Goal: Task Accomplishment & Management: Complete application form

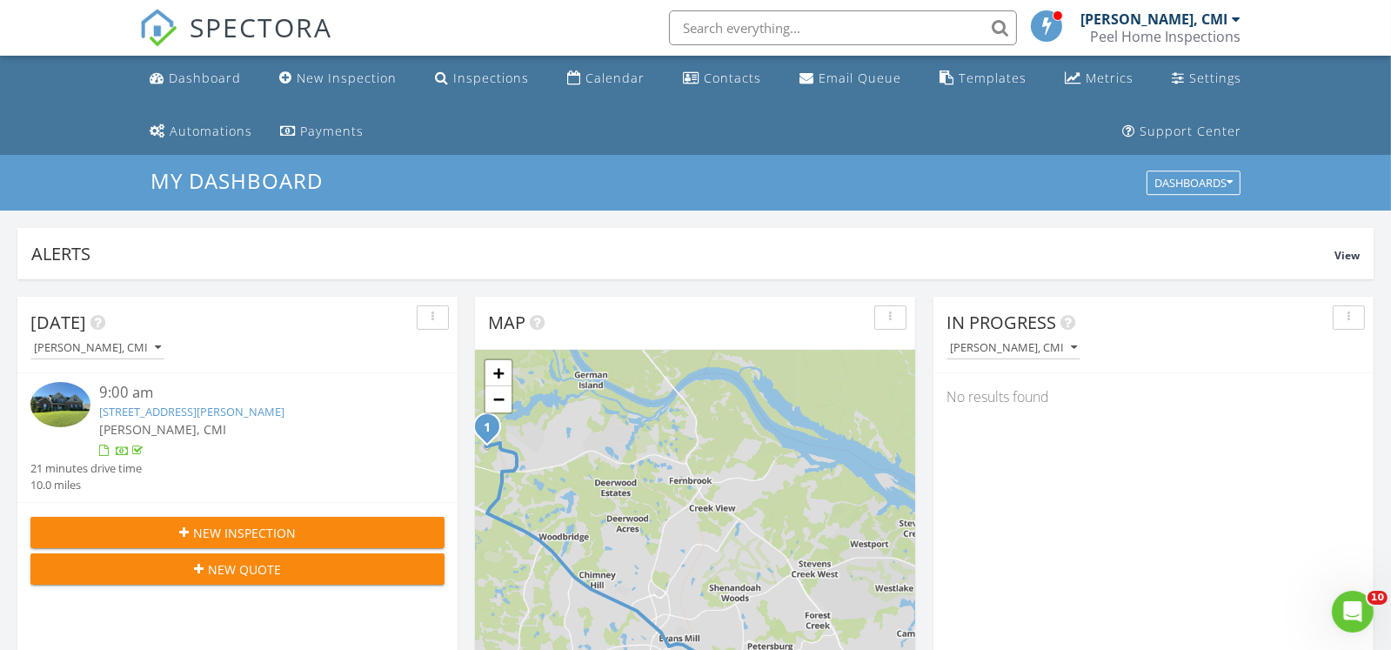
click at [279, 537] on span "New Inspection" at bounding box center [244, 533] width 103 height 18
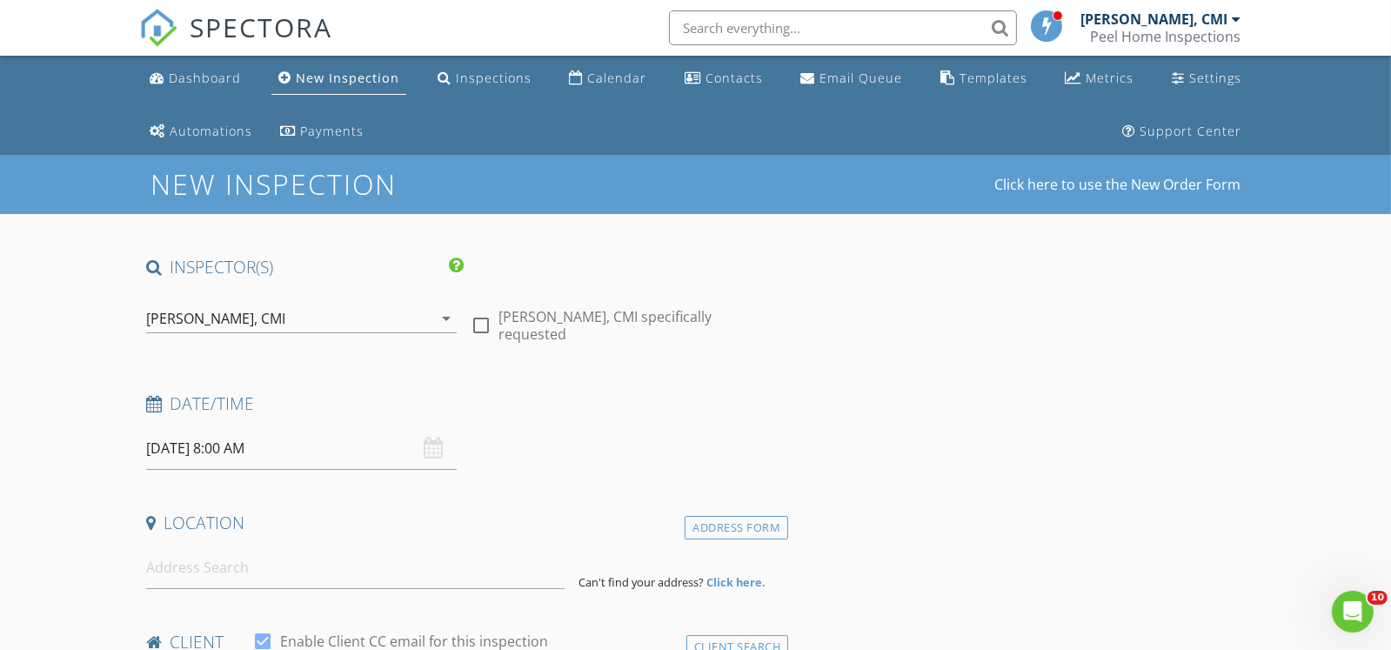
click at [218, 447] on input "08/28/2025 8:00 AM" at bounding box center [301, 448] width 310 height 43
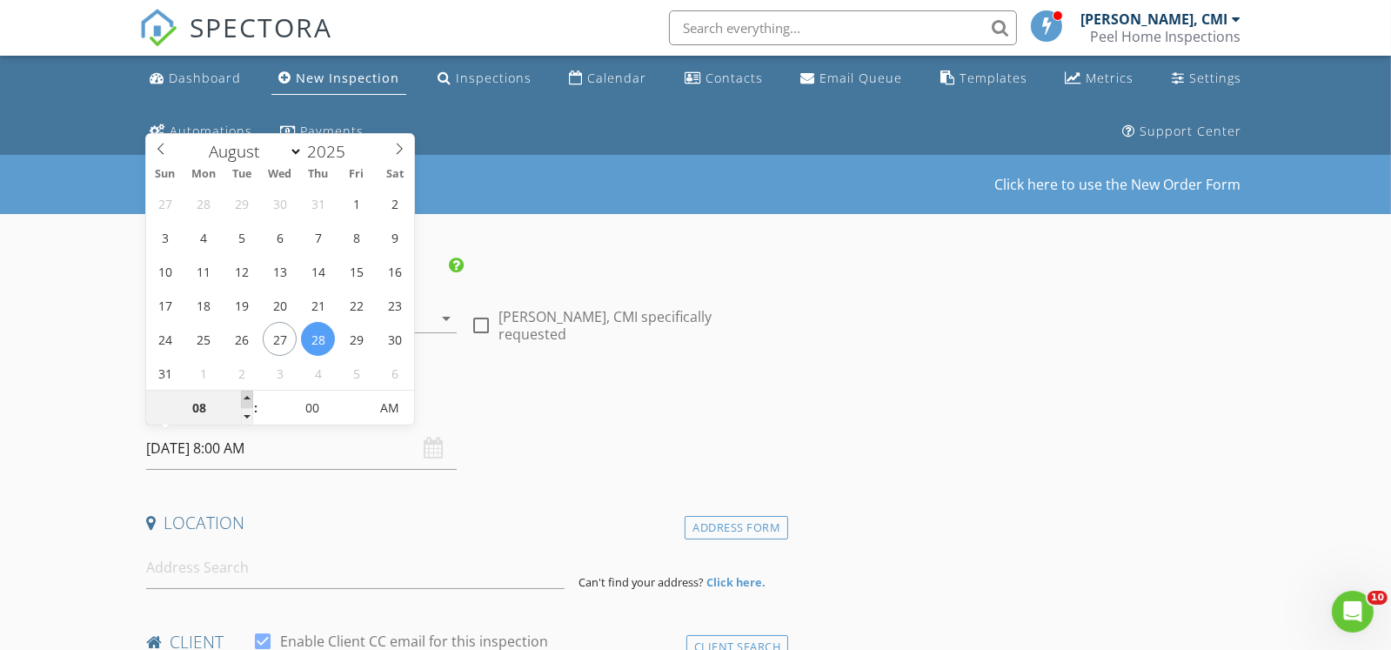
type input "09"
type input "08/28/2025 9:00 AM"
click at [250, 393] on span at bounding box center [247, 398] width 12 height 17
type input "10"
type input "08/28/2025 10:00 AM"
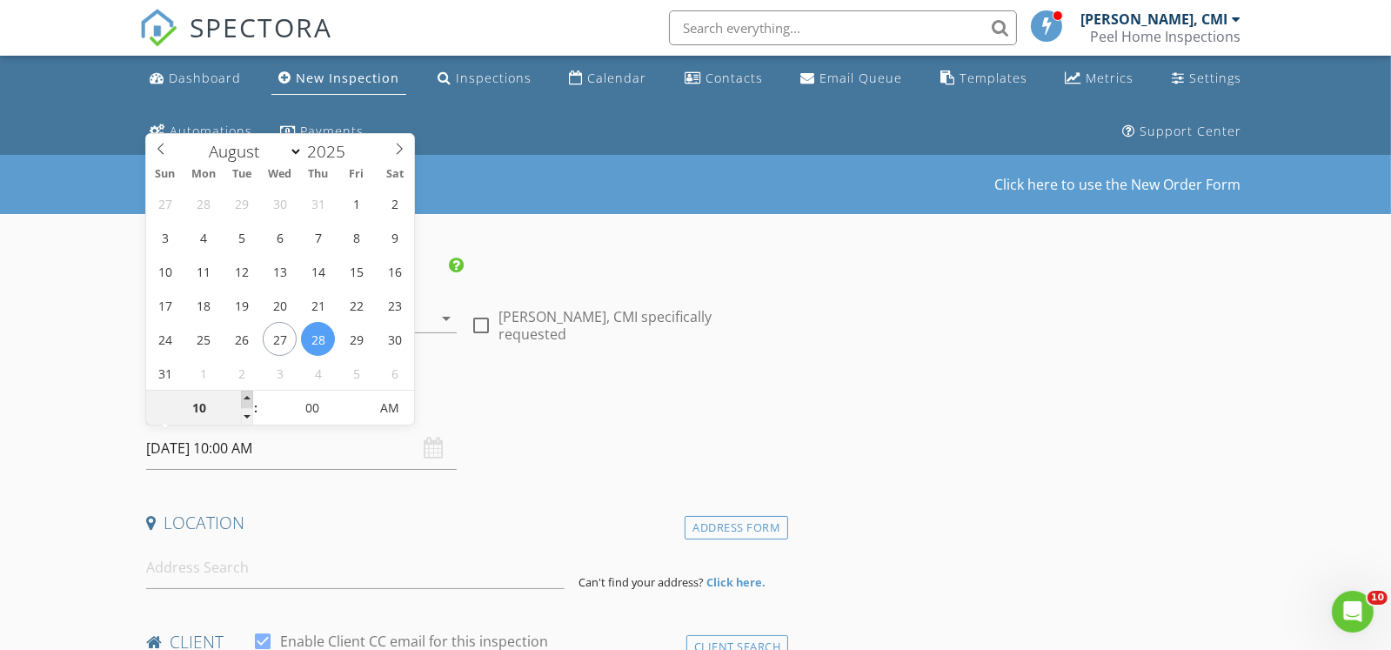
click at [250, 393] on span at bounding box center [247, 398] width 12 height 17
type input "11"
type input "08/28/2025 11:00 AM"
click at [250, 393] on span at bounding box center [247, 398] width 12 height 17
type input "12"
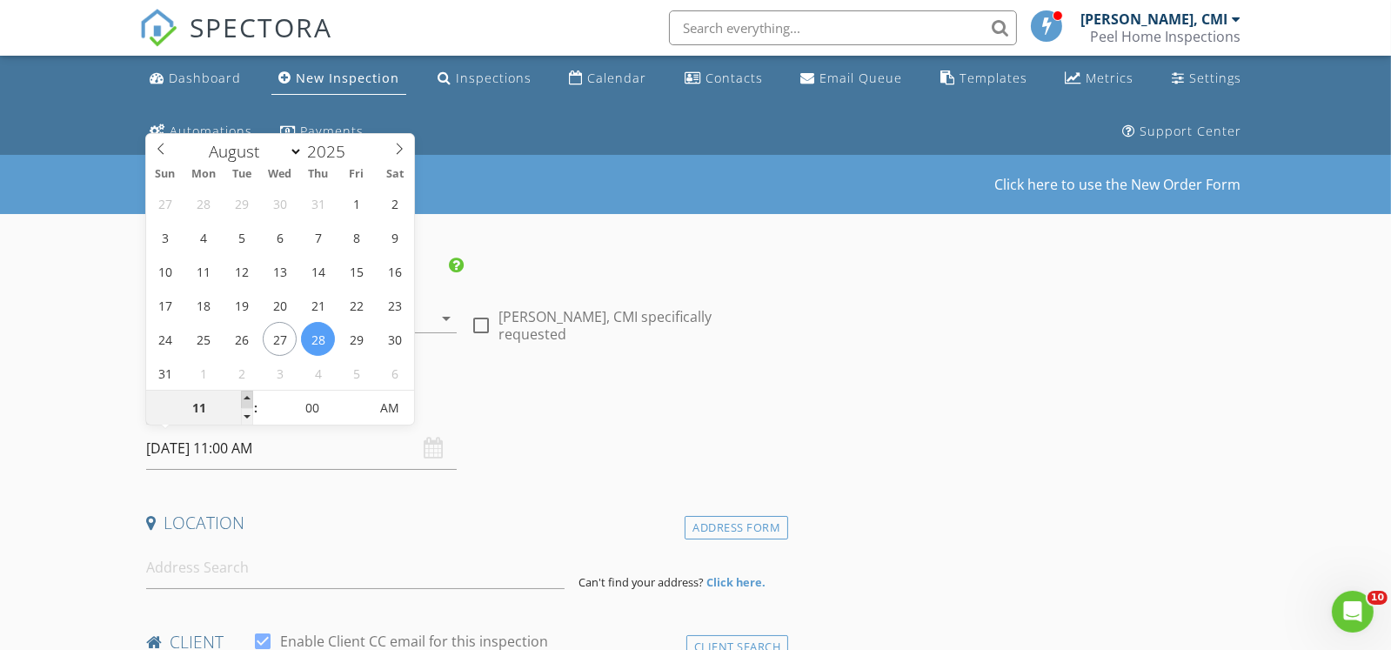
type input "08/28/2025 12:00 PM"
click at [250, 393] on span at bounding box center [247, 398] width 12 height 17
type input "01"
type input "08/28/2025 1:00 PM"
click at [250, 393] on span at bounding box center [247, 398] width 12 height 17
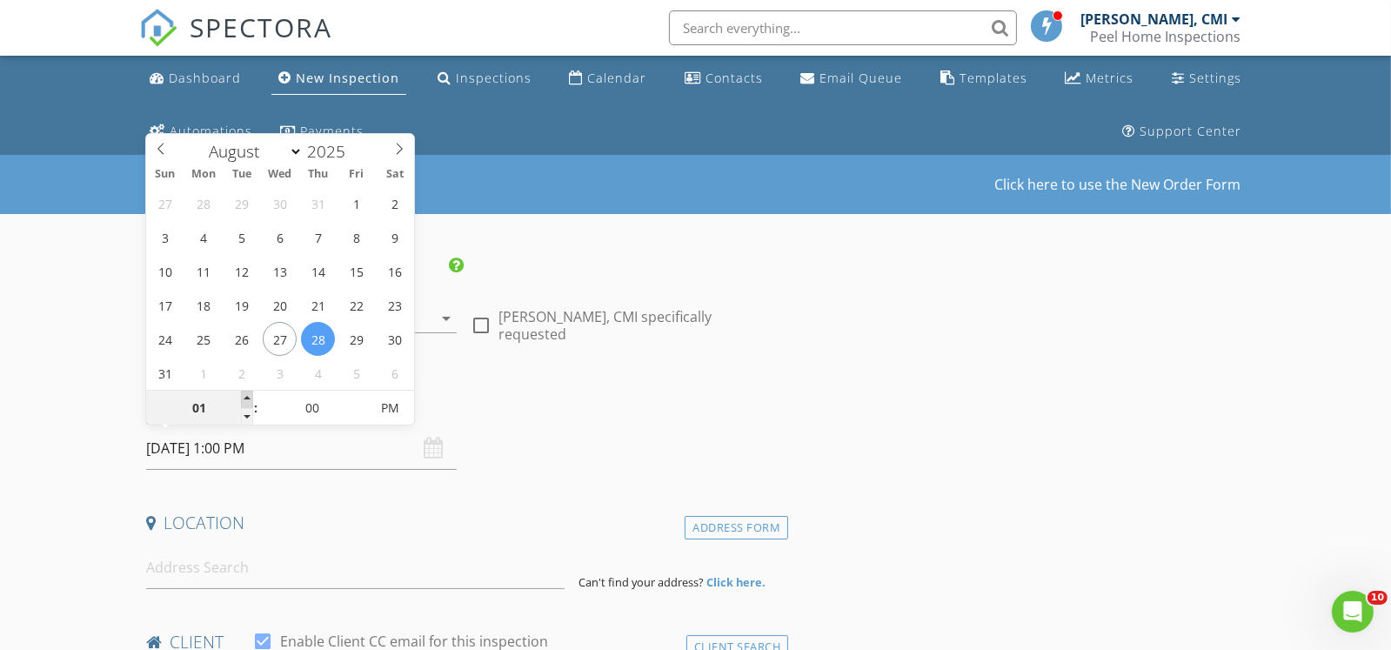
type input "02"
type input "08/28/2025 2:00 PM"
click at [250, 393] on span at bounding box center [247, 398] width 12 height 17
type input "03"
type input "08/28/2025 3:00 PM"
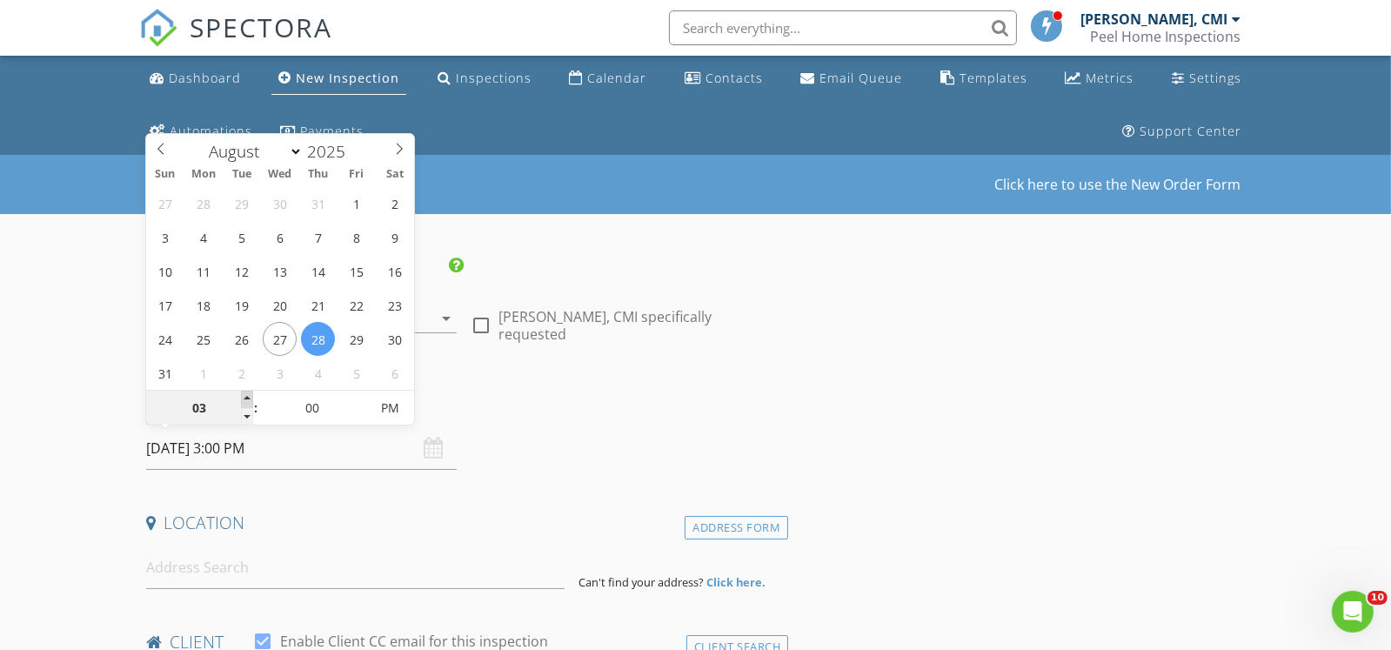
click at [250, 393] on span at bounding box center [247, 398] width 12 height 17
type input "04"
type input "[DATE] 4:00 PM"
click at [250, 393] on span at bounding box center [247, 398] width 12 height 17
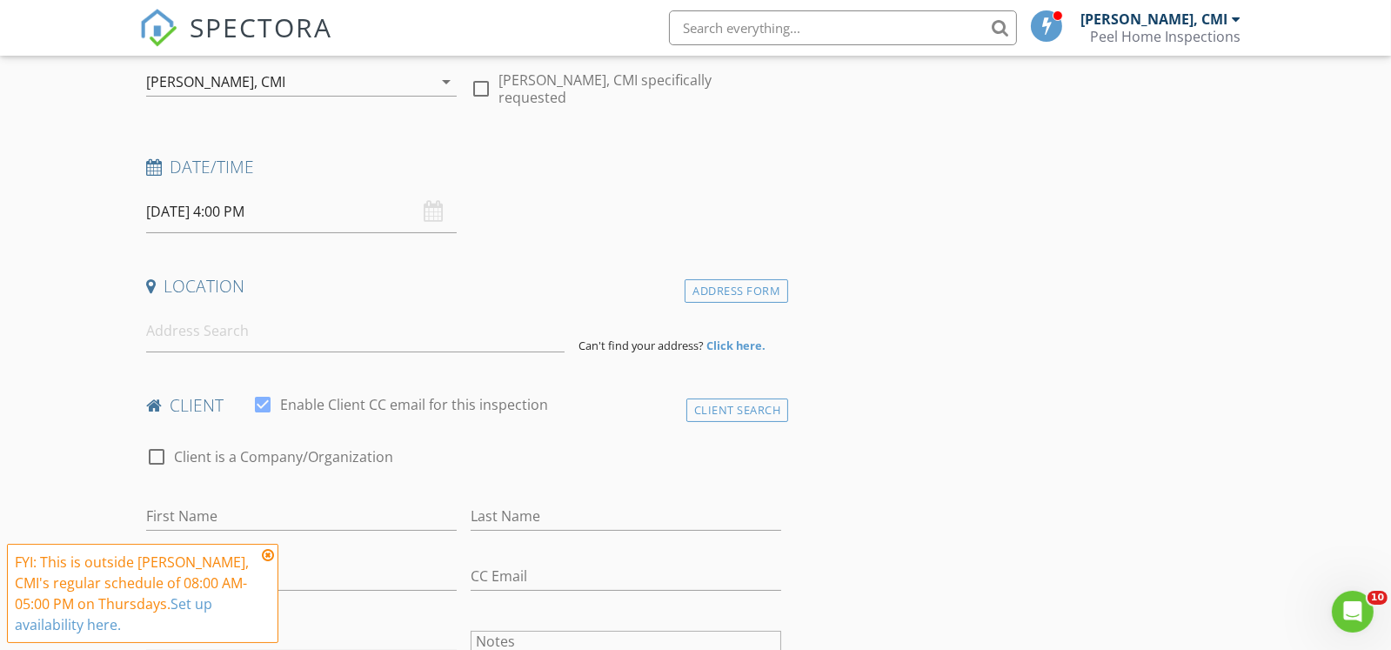
scroll to position [261, 0]
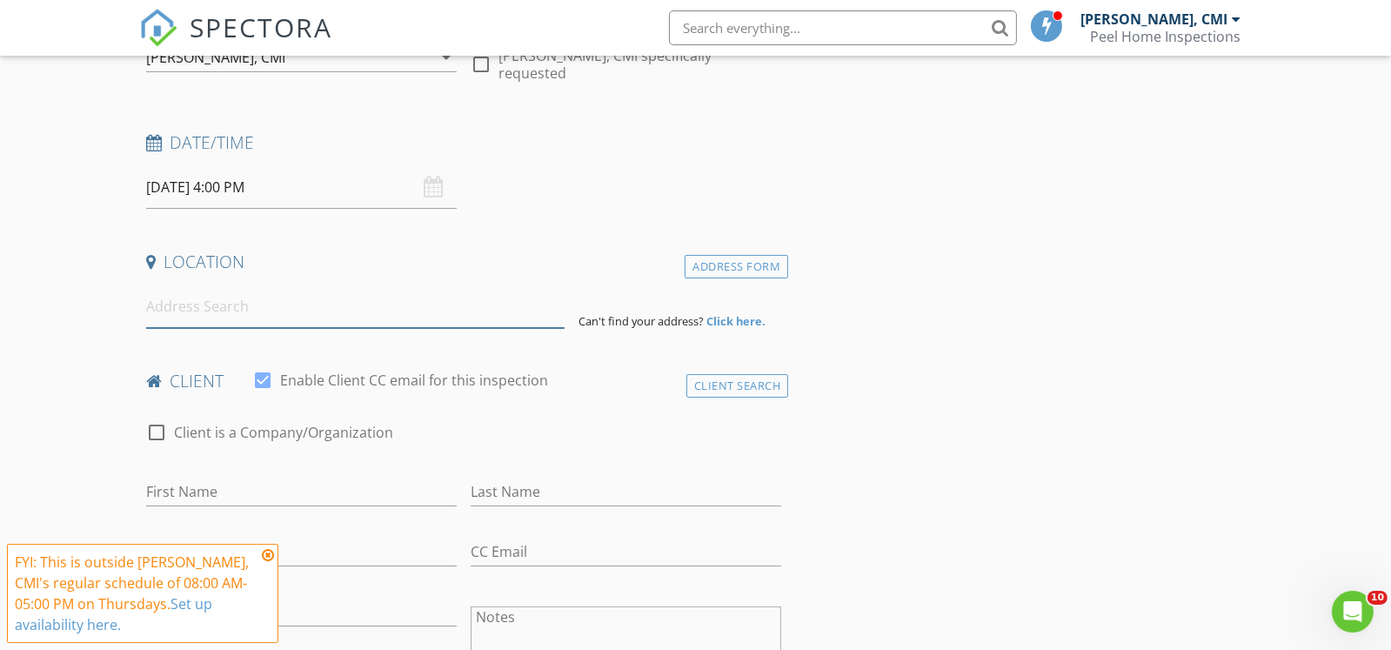
click at [505, 320] on input at bounding box center [355, 306] width 418 height 43
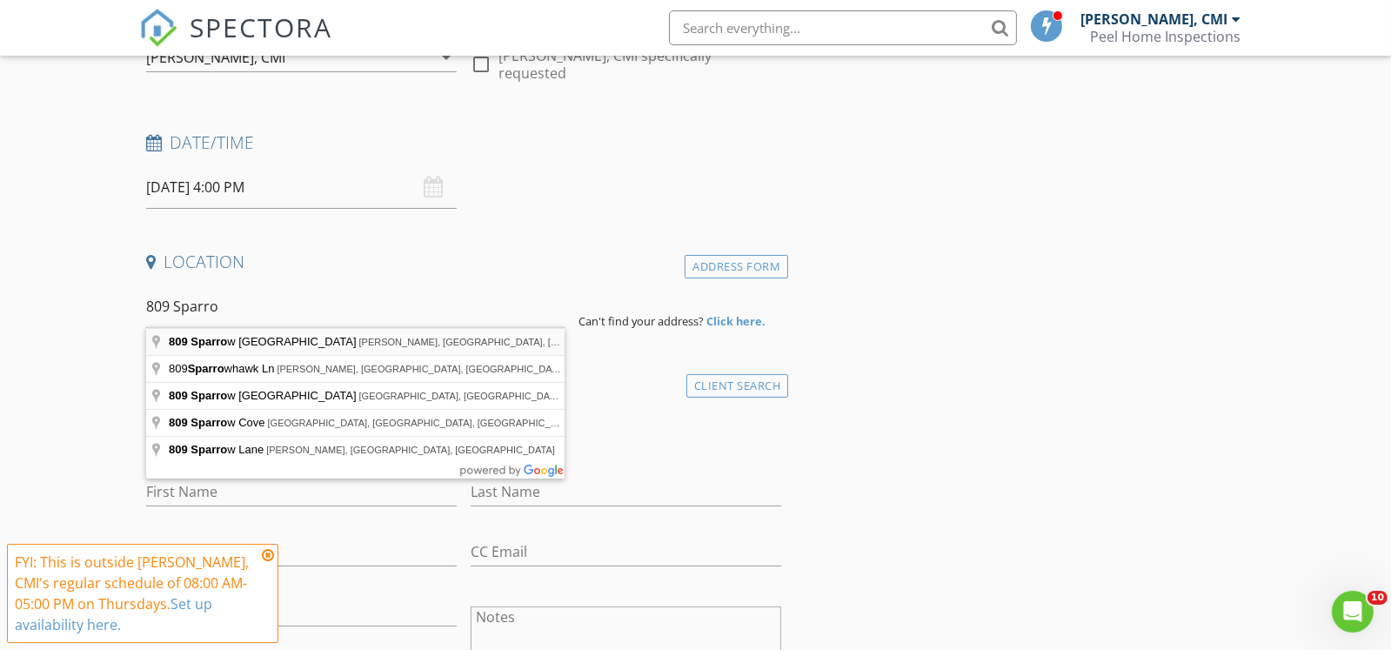
type input "809 Sparrow Point Avenue, Evans, GA, USA"
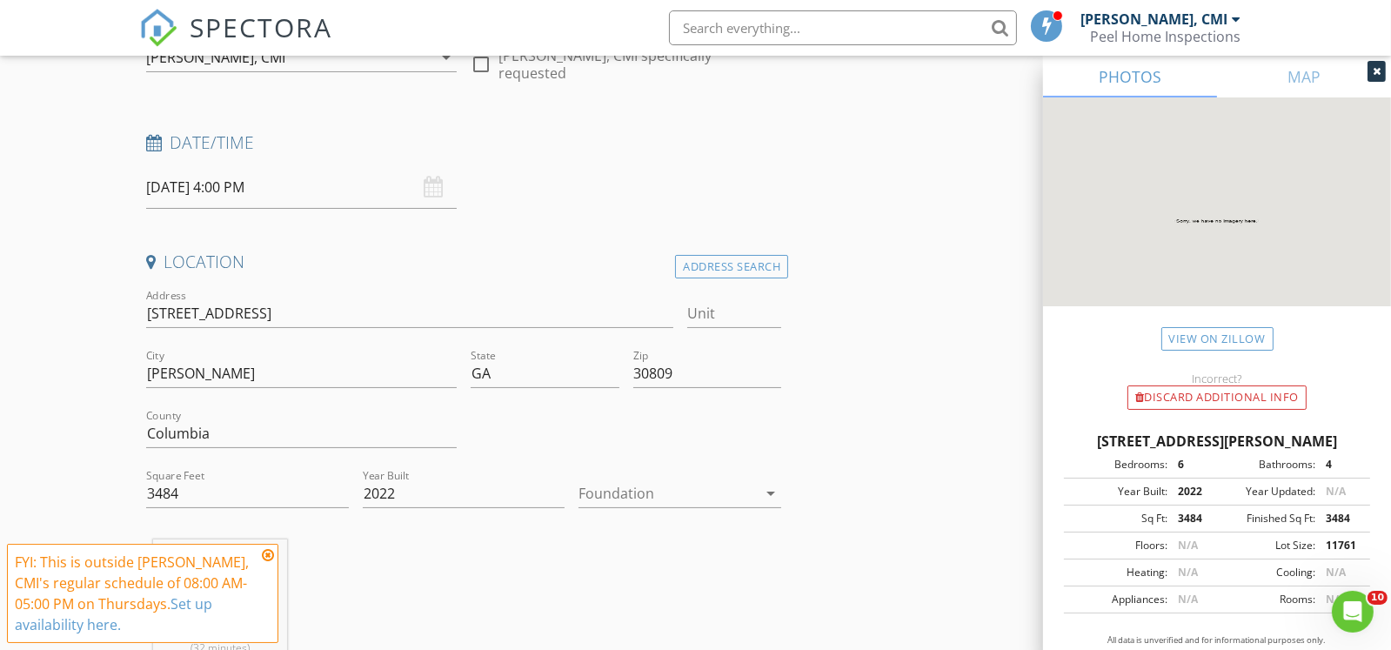
click at [616, 495] on div at bounding box center [667, 493] width 178 height 28
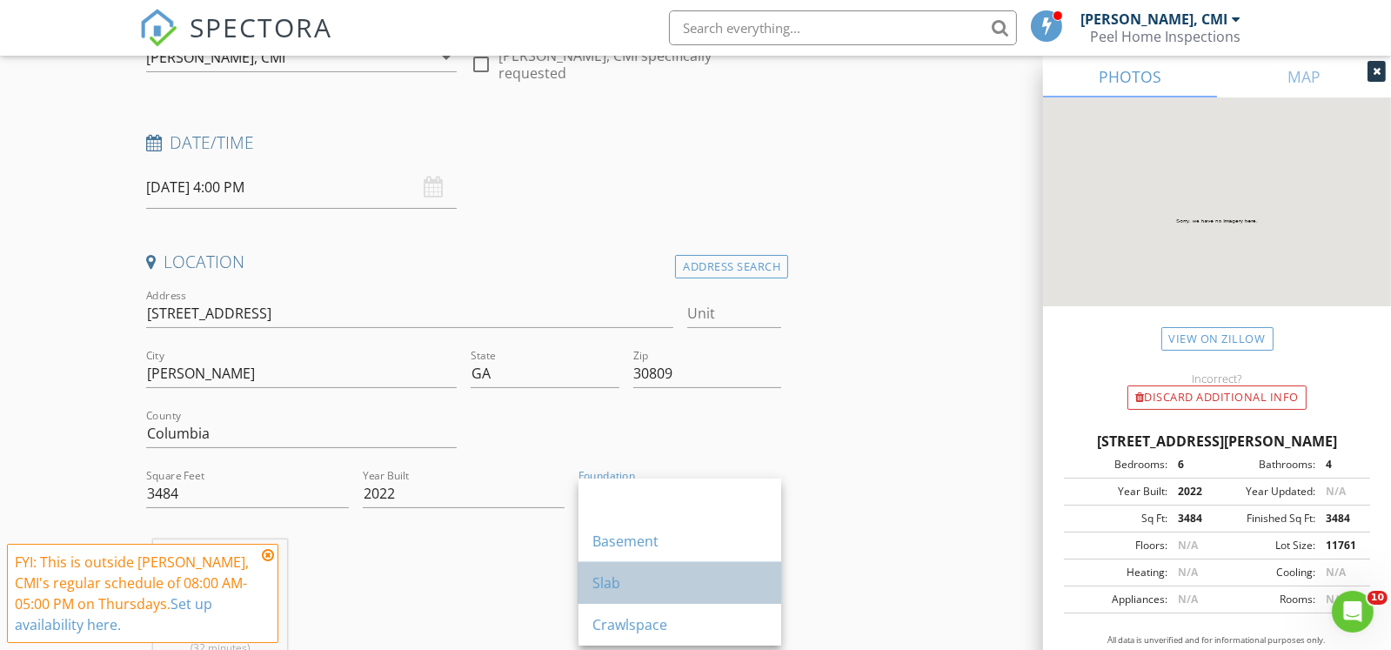
click at [613, 585] on div "Slab" at bounding box center [679, 582] width 175 height 21
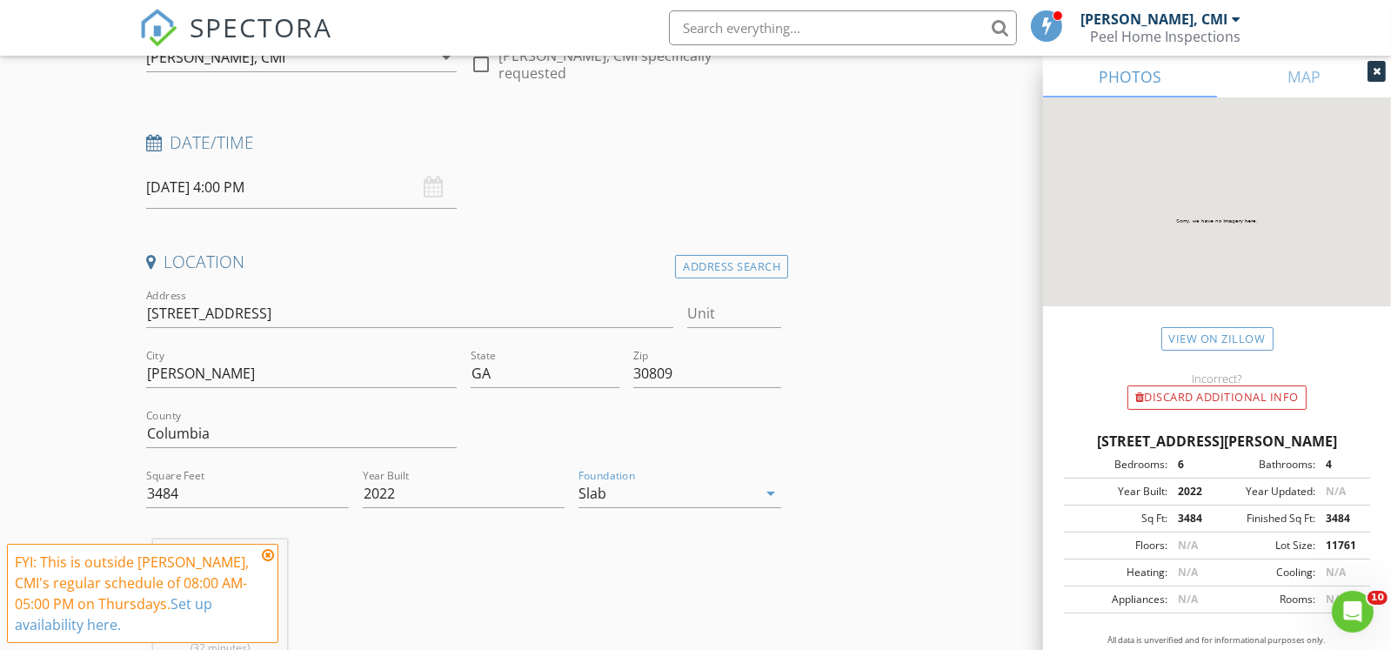
click at [265, 556] on icon at bounding box center [268, 555] width 12 height 14
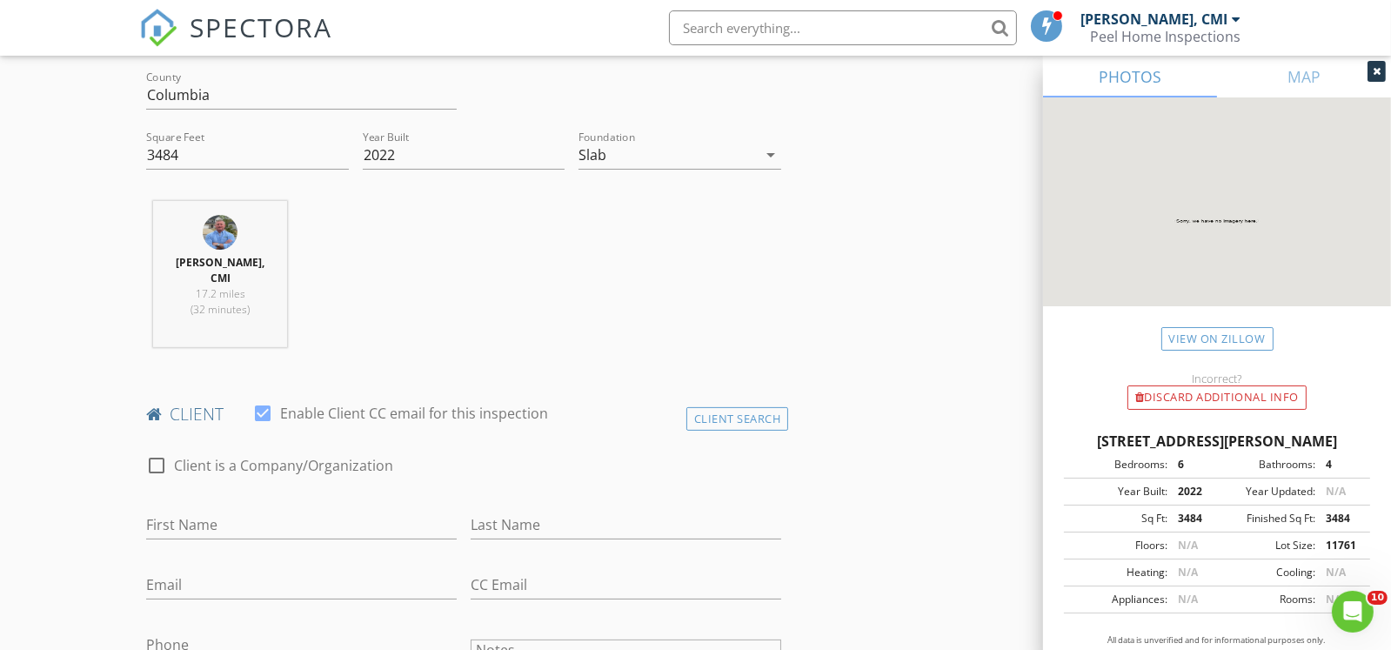
scroll to position [608, 0]
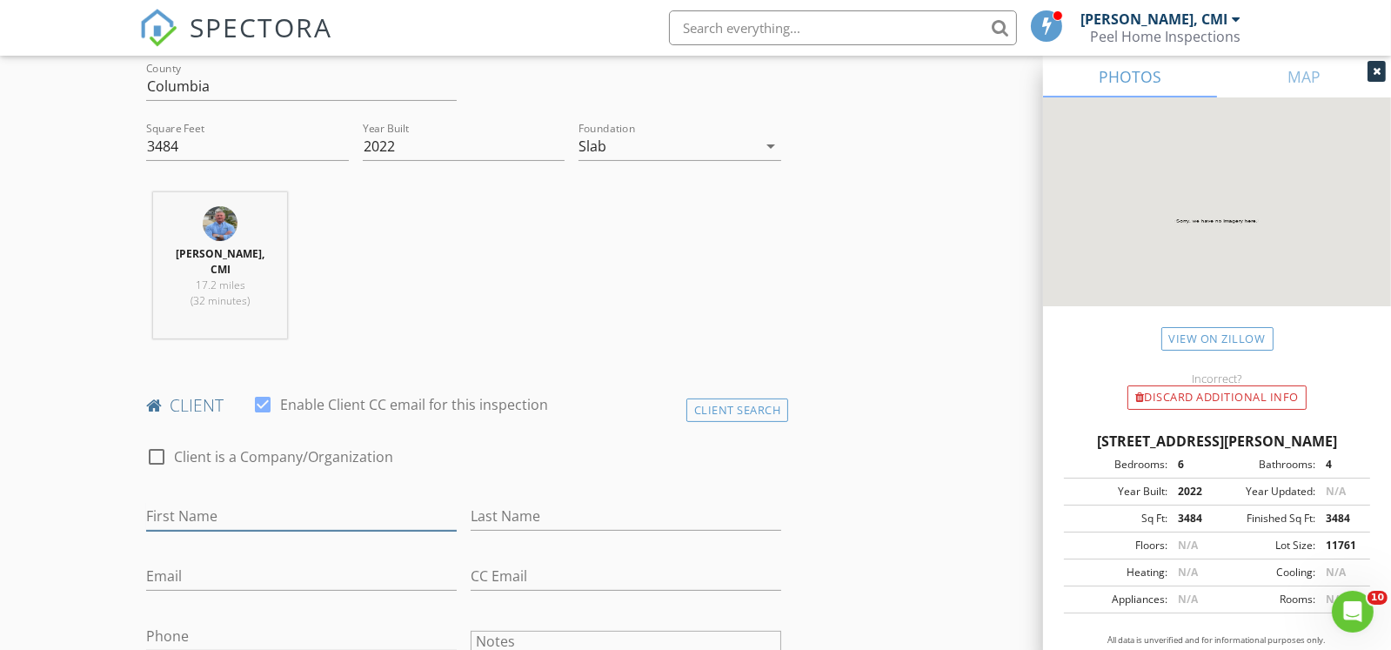
click at [330, 502] on input "First Name" at bounding box center [301, 516] width 310 height 29
type input "[PERSON_NAME]"
click at [251, 622] on input "Phone" at bounding box center [301, 636] width 310 height 29
paste input "[PHONE_NUMBER]"
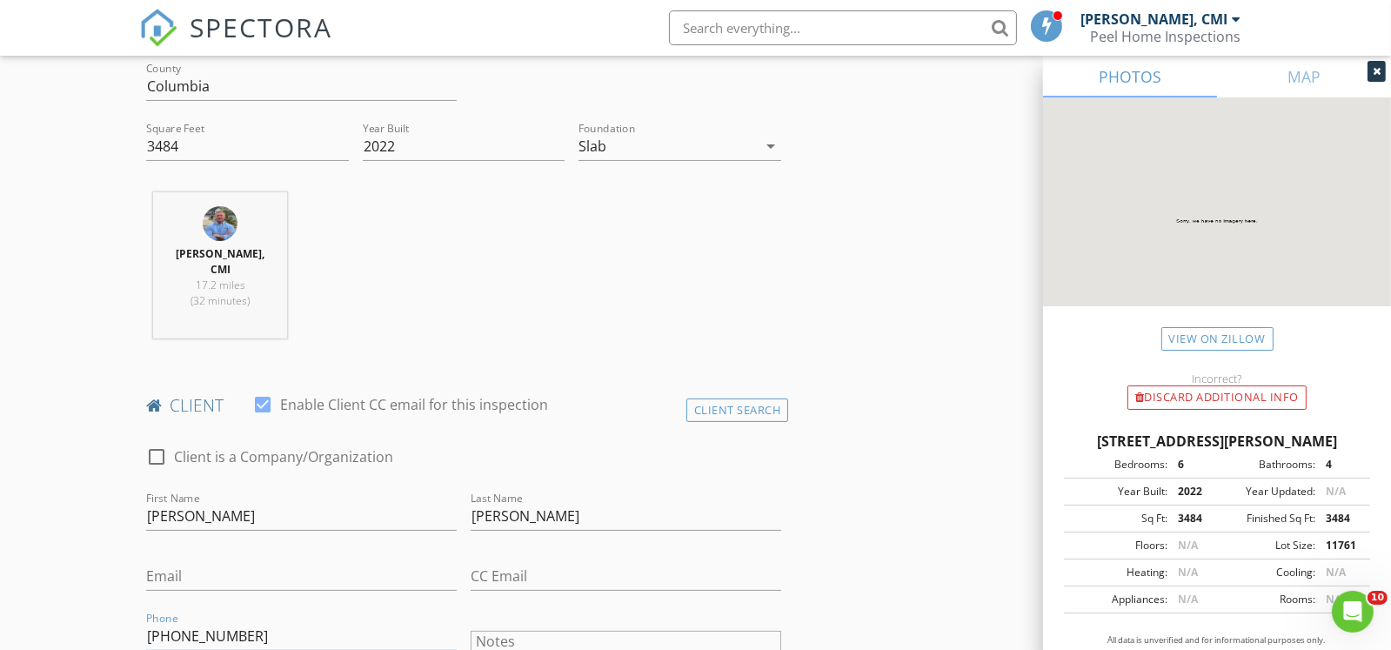
type input "[PHONE_NUMBER]"
click at [242, 562] on input "Email" at bounding box center [301, 576] width 310 height 29
paste input "Cory.a.burgess7@gmail.com"
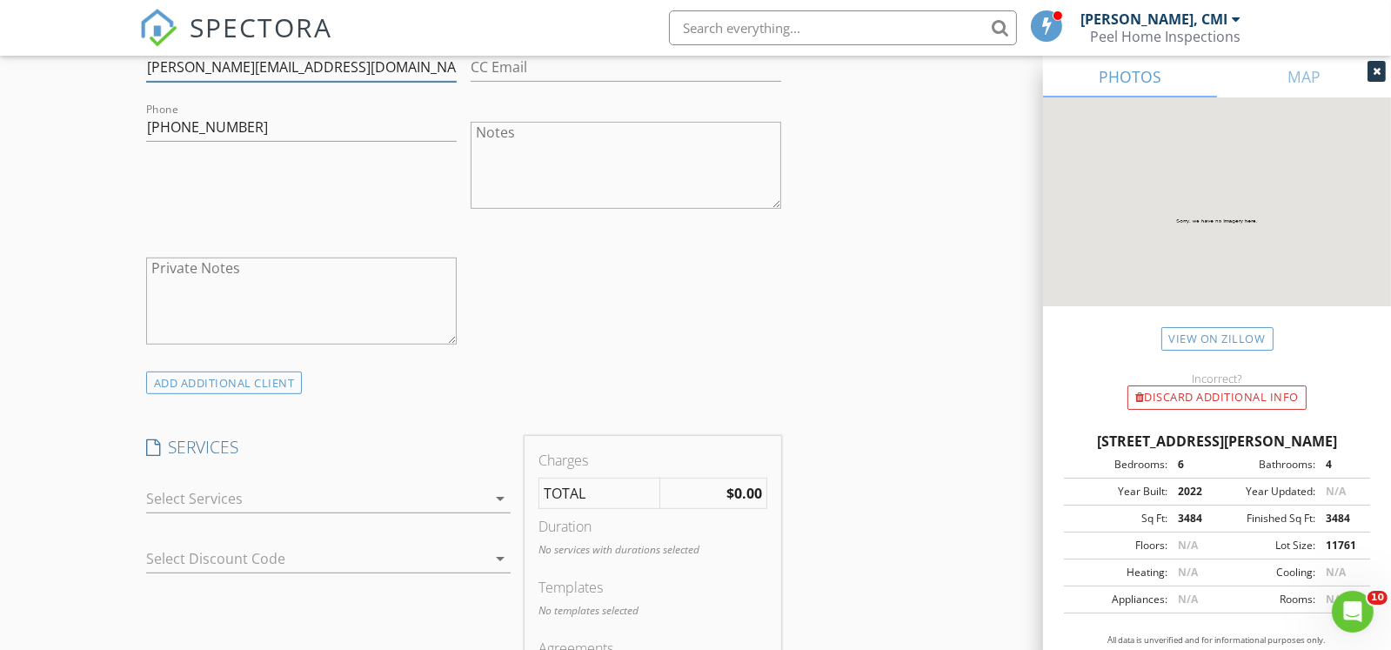
scroll to position [1217, 0]
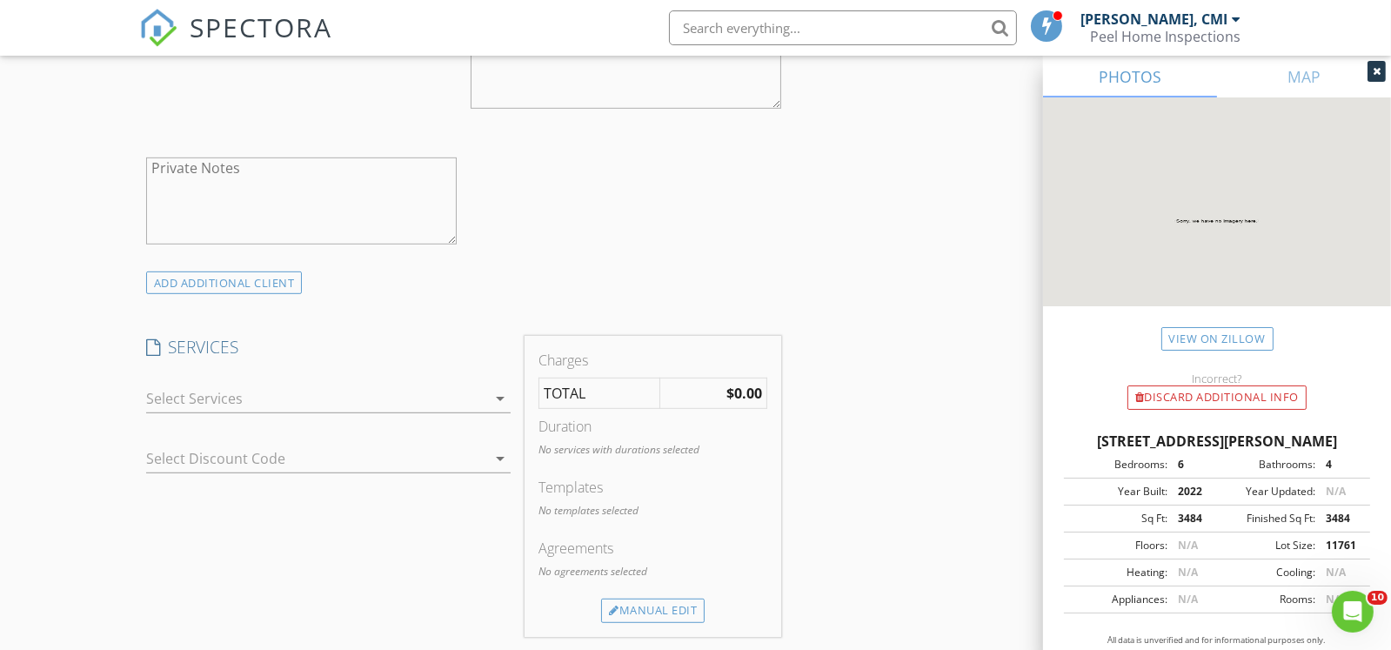
type input "Cory.a.burgess7@gmail.com"
click at [376, 384] on div at bounding box center [316, 398] width 340 height 28
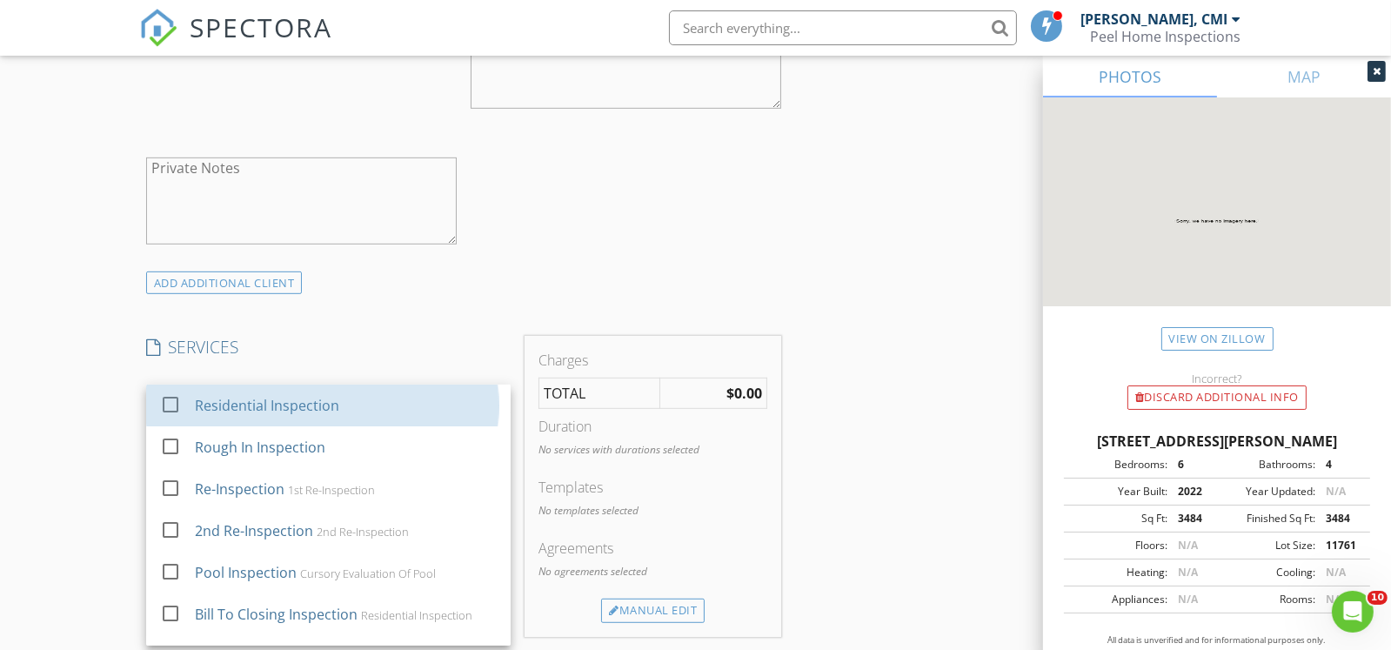
click at [376, 388] on div "Residential Inspection" at bounding box center [346, 405] width 302 height 35
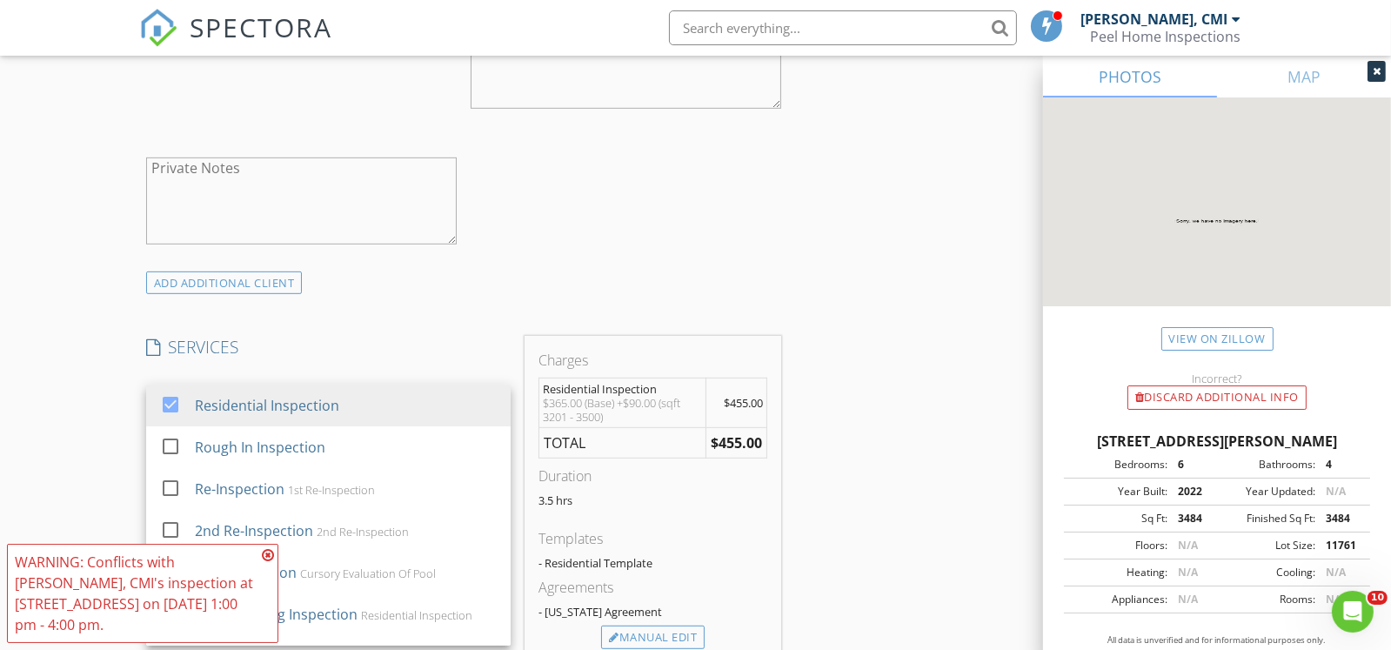
click at [912, 453] on div "INSPECTOR(S) check_box Ryan M. Peel, CMI PRIMARY Ryan M. Peel, CMI arrow_drop_d…" at bounding box center [695, 485] width 1112 height 2893
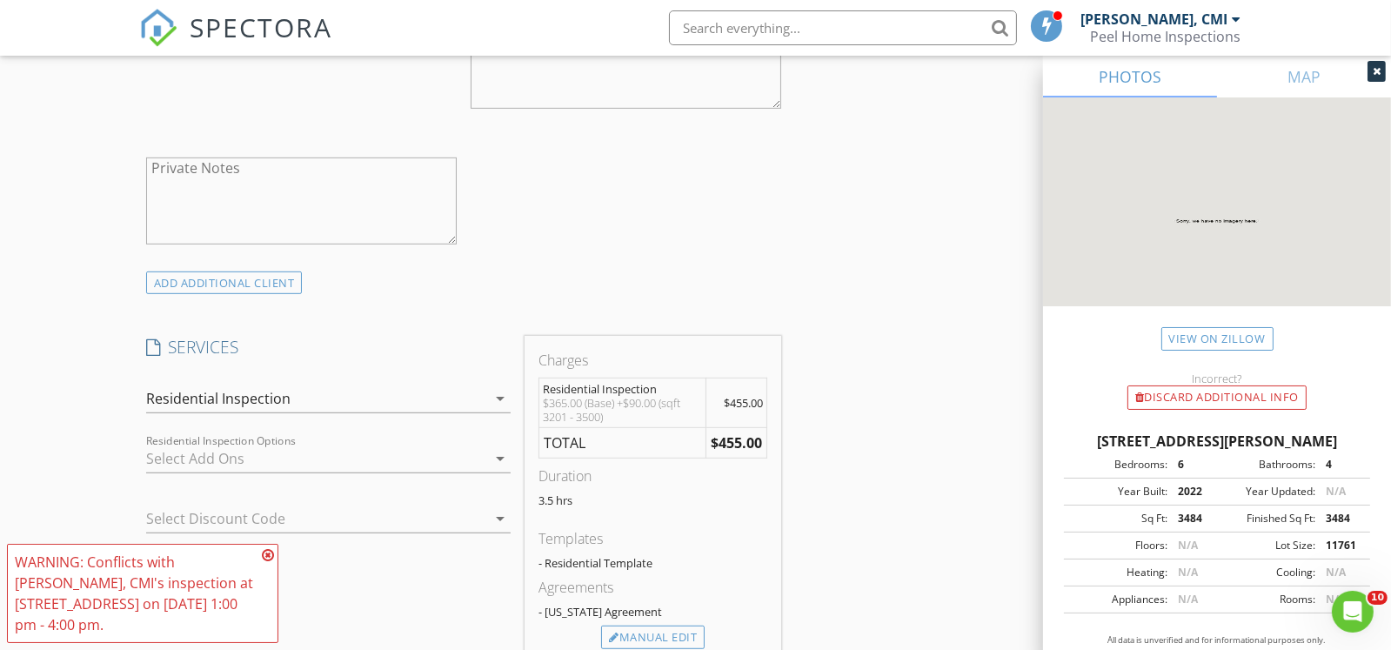
click at [272, 562] on icon at bounding box center [268, 555] width 12 height 14
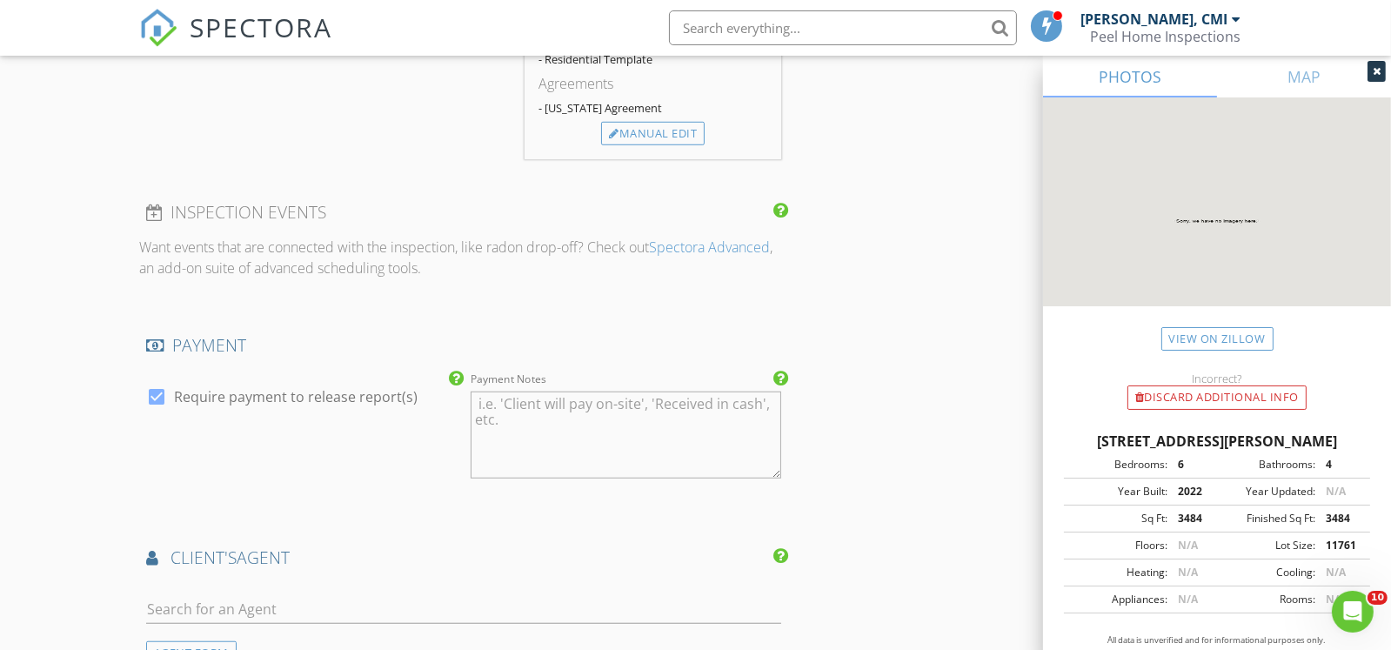
scroll to position [1738, 0]
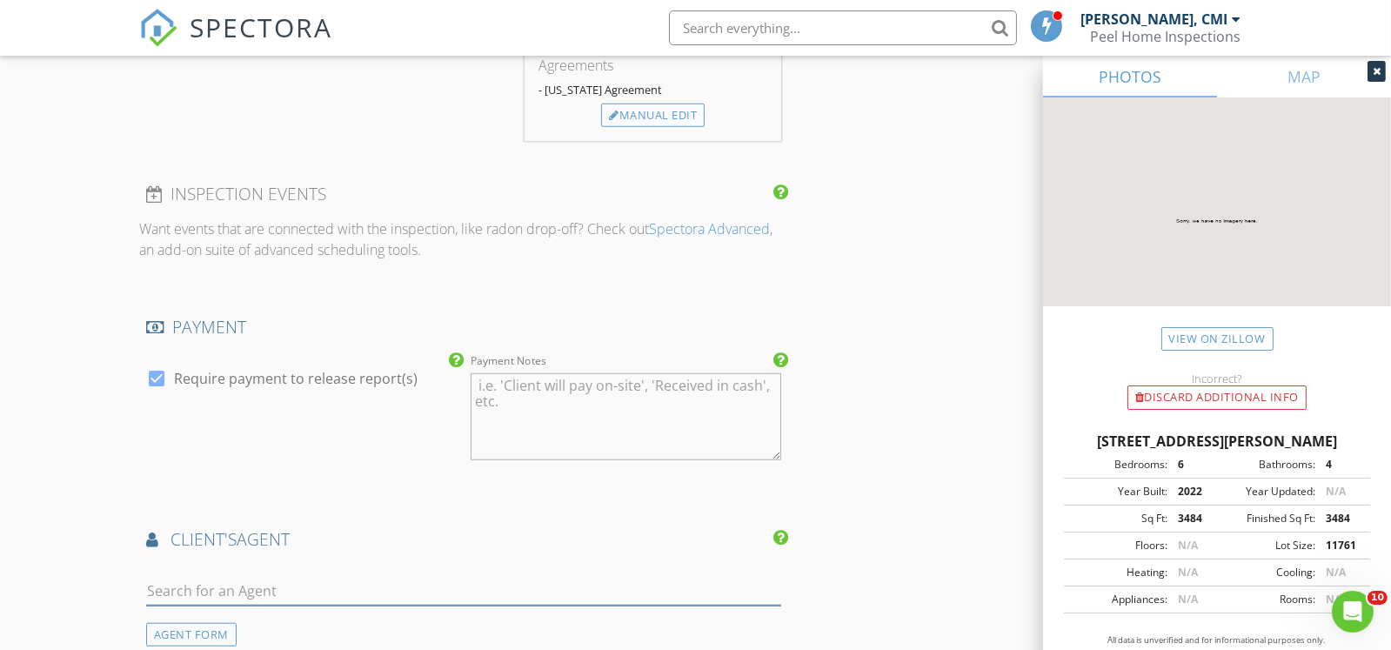
drag, startPoint x: 279, startPoint y: 571, endPoint x: 292, endPoint y: 564, distance: 14.8
click at [279, 577] on input "text" at bounding box center [463, 591] width 635 height 29
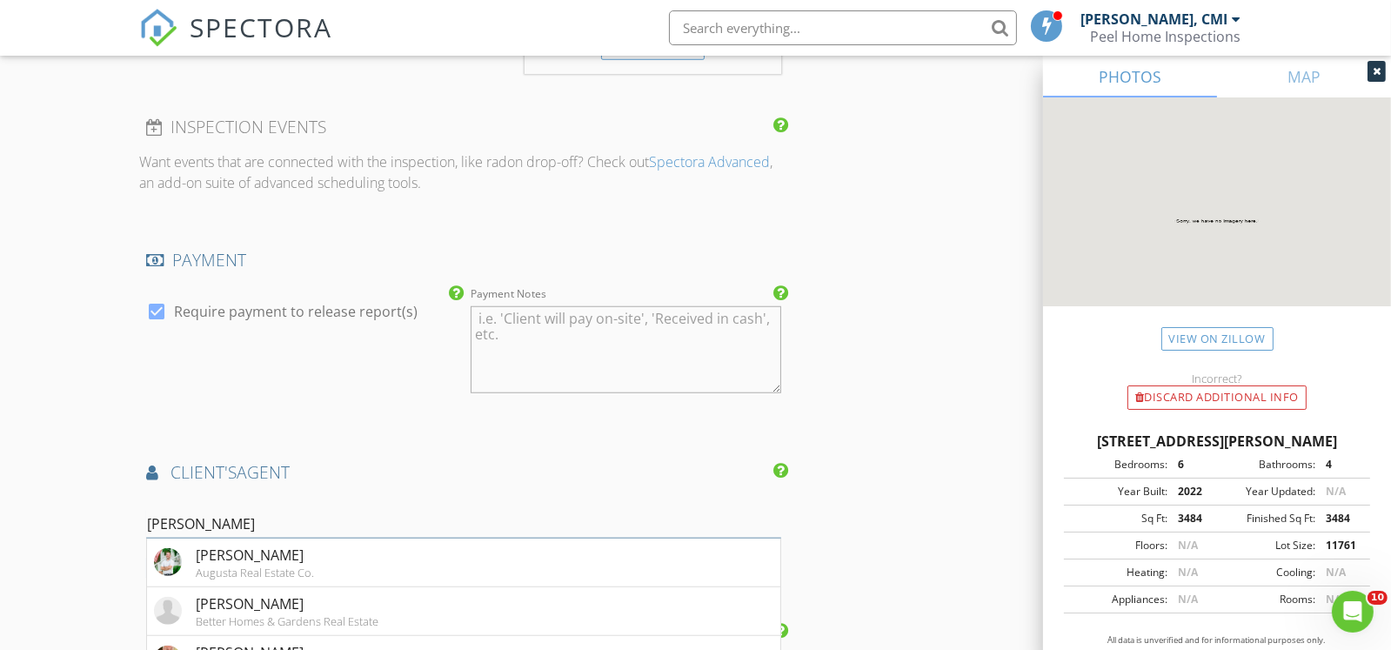
scroll to position [1913, 0]
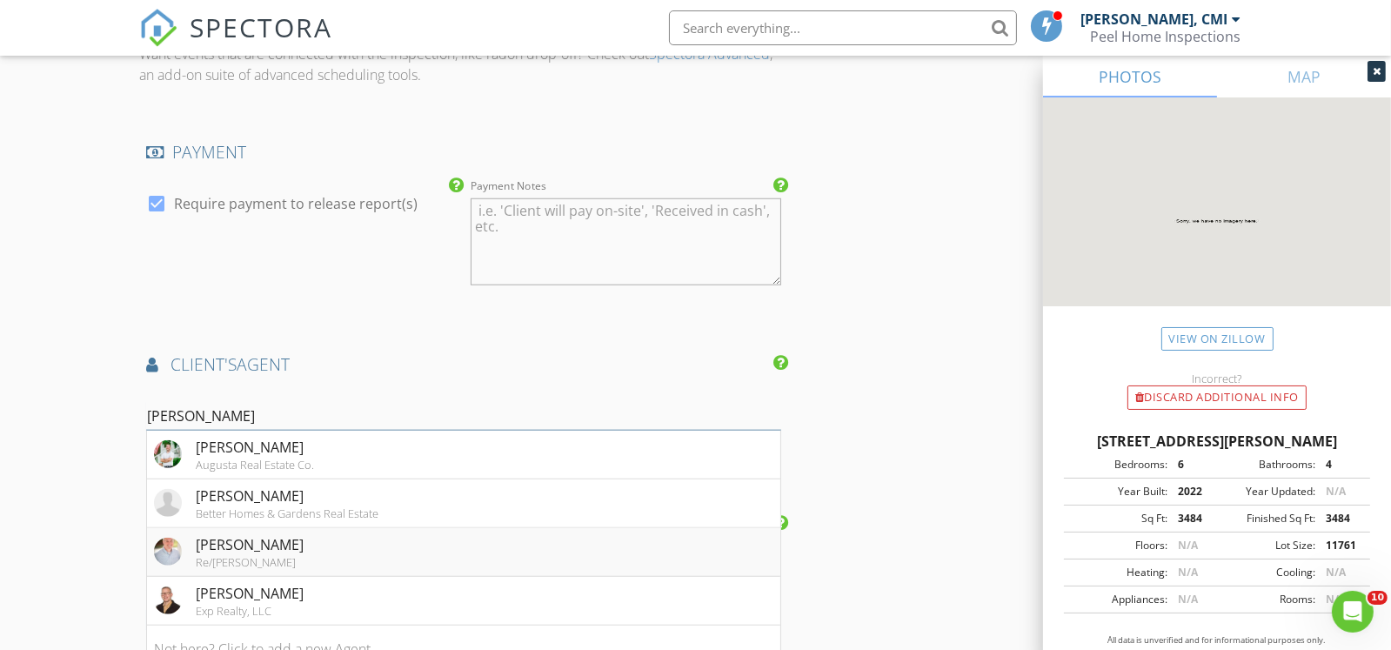
type input "[PERSON_NAME]"
click at [266, 555] on div "Re/[PERSON_NAME]" at bounding box center [250, 562] width 108 height 14
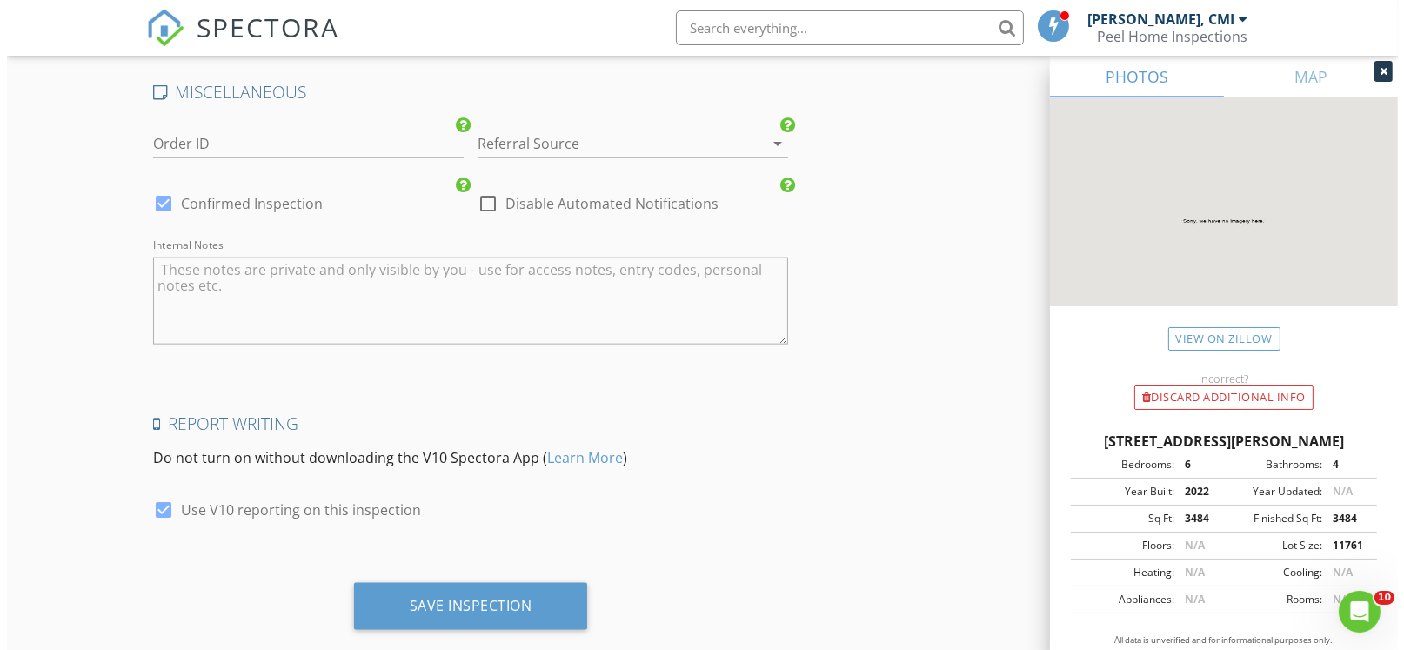
scroll to position [2914, 0]
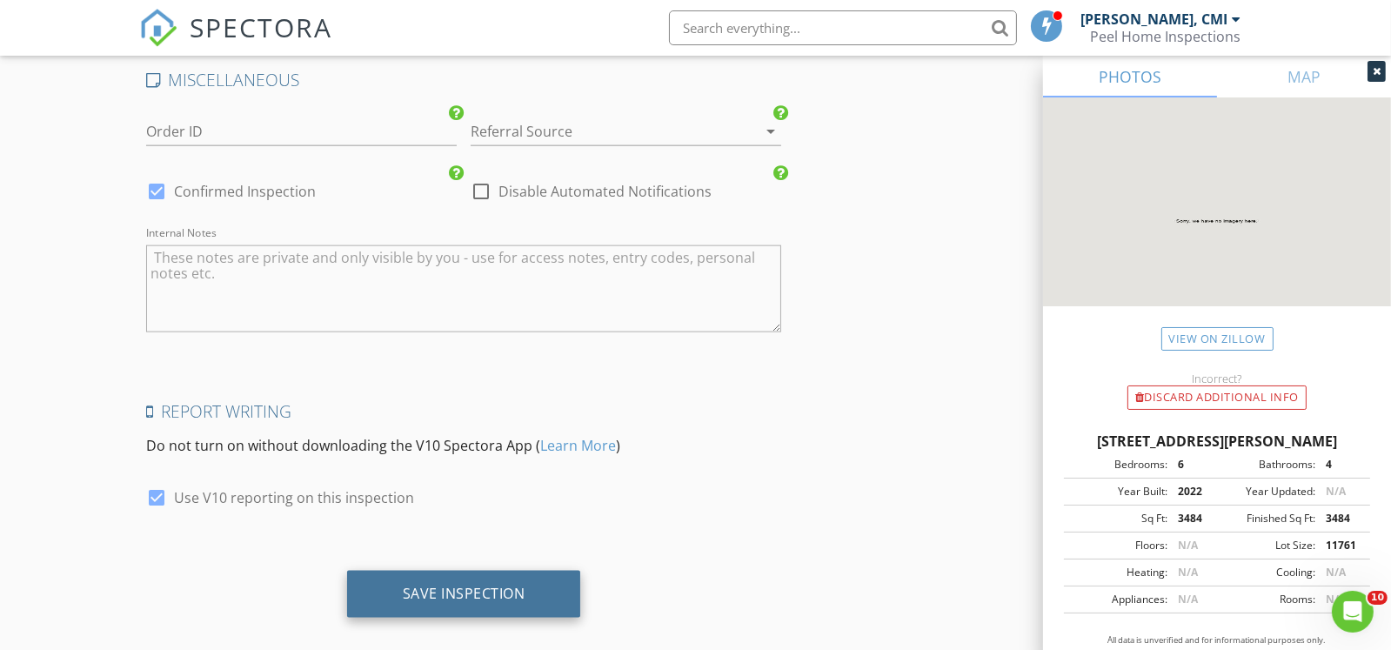
click at [521, 584] on div "Save Inspection" at bounding box center [464, 592] width 123 height 17
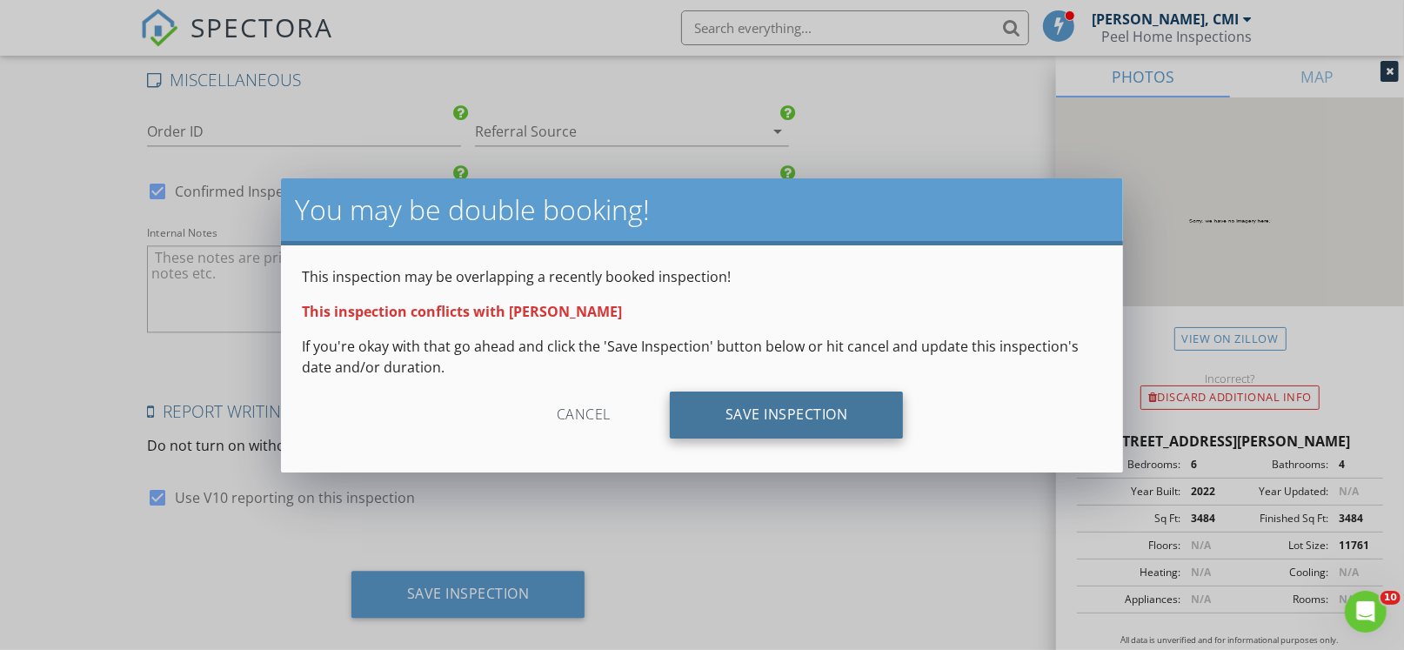
click at [807, 425] on div "Save Inspection" at bounding box center [787, 414] width 234 height 47
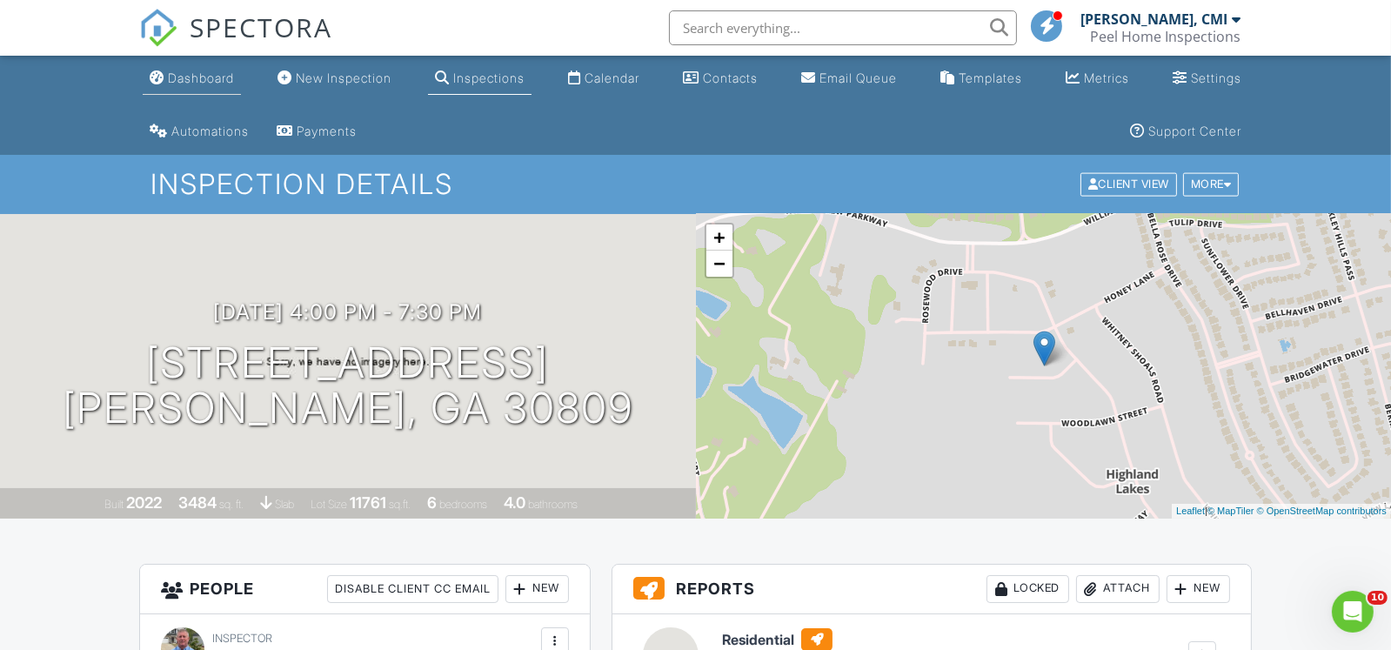
click at [201, 77] on div "Dashboard" at bounding box center [201, 77] width 66 height 15
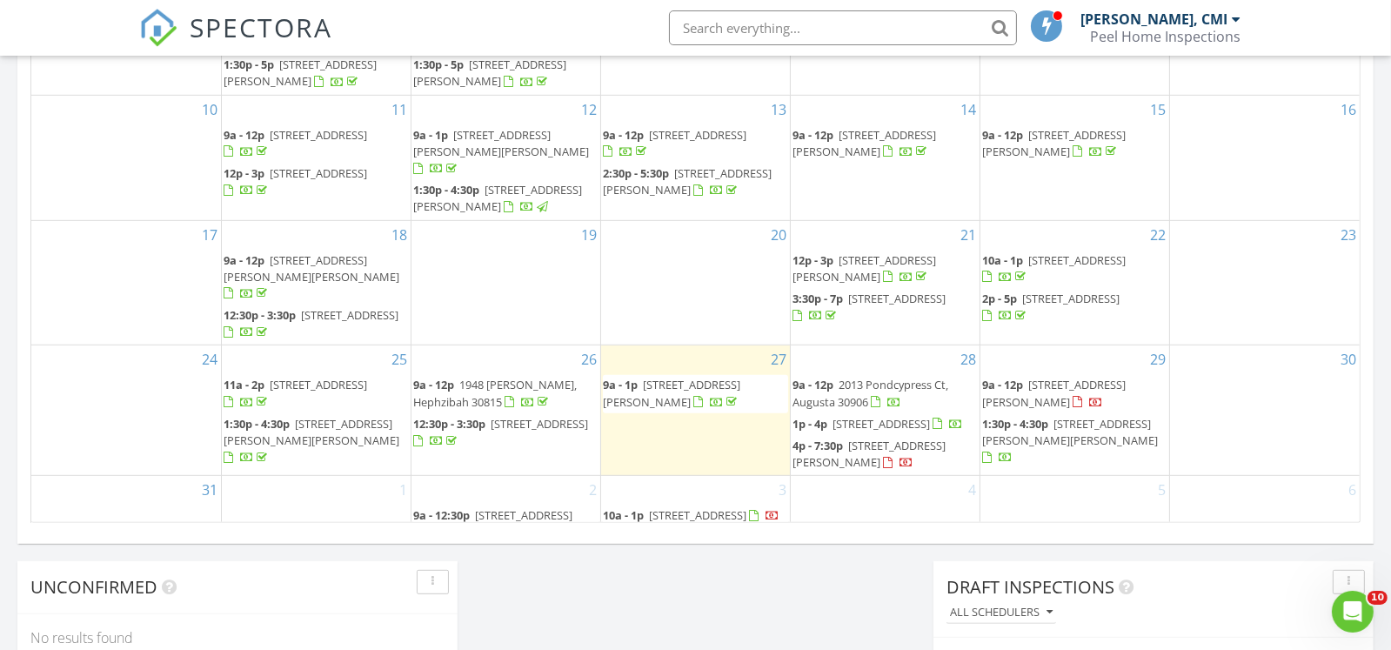
scroll to position [1130, 0]
